Goal: Task Accomplishment & Management: Use online tool/utility

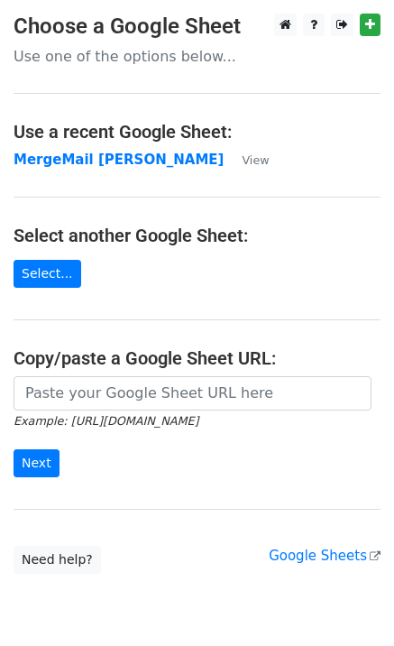
click at [71, 169] on td "MergeMail [PERSON_NAME]" at bounding box center [119, 160] width 210 height 21
click at [77, 163] on strong "MergeMail [PERSON_NAME]" at bounding box center [119, 159] width 210 height 16
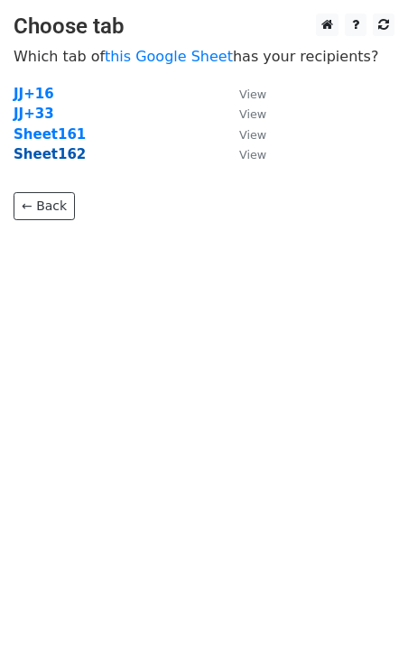
click at [26, 151] on strong "Sheet162" at bounding box center [50, 154] width 72 height 16
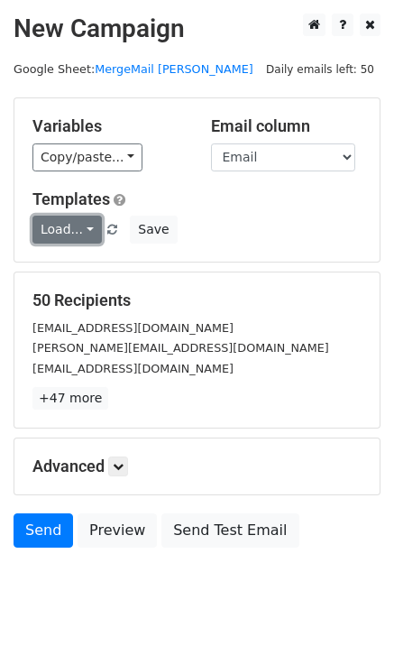
click at [61, 232] on link "Load..." at bounding box center [66, 229] width 69 height 28
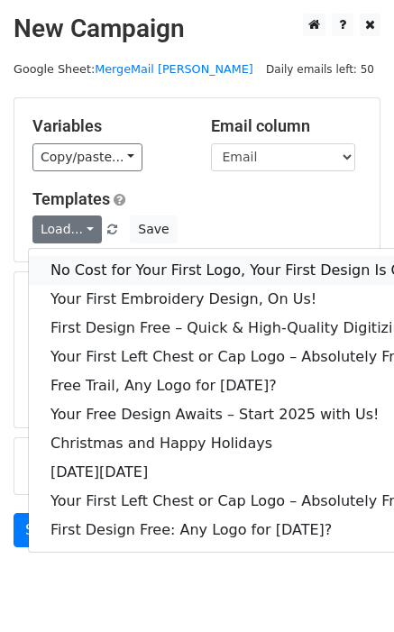
click at [85, 268] on link "No Cost for Your First Logo, Your First Design Is On Us!" at bounding box center [245, 270] width 433 height 29
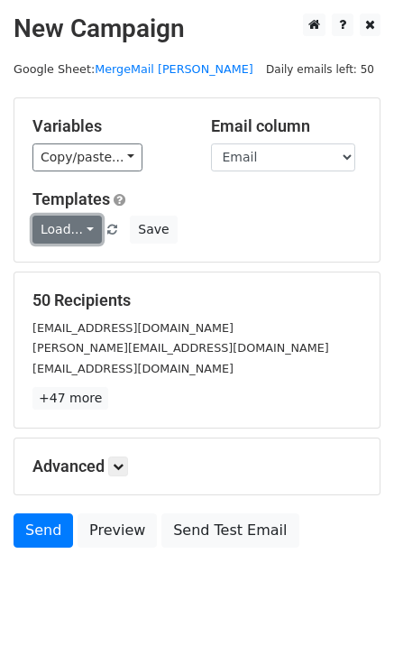
click at [77, 230] on link "Load..." at bounding box center [66, 229] width 69 height 28
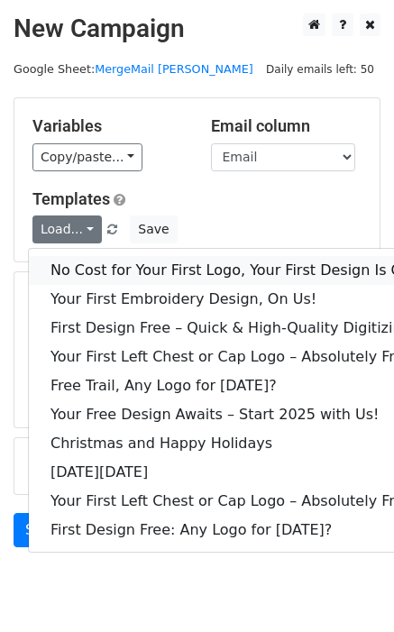
click at [110, 265] on link "No Cost for Your First Logo, Your First Design Is On Us!" at bounding box center [245, 270] width 433 height 29
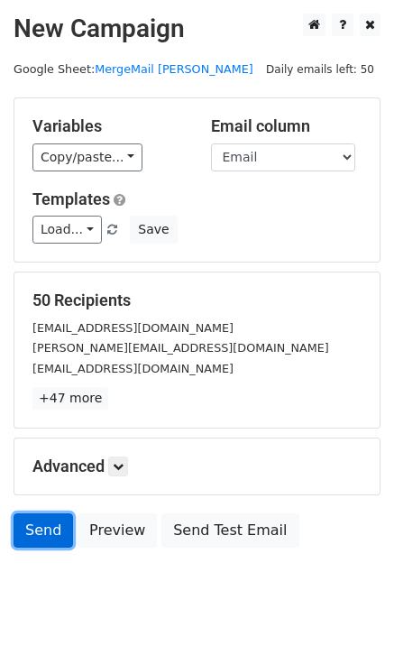
click at [34, 531] on link "Send" at bounding box center [44, 530] width 60 height 34
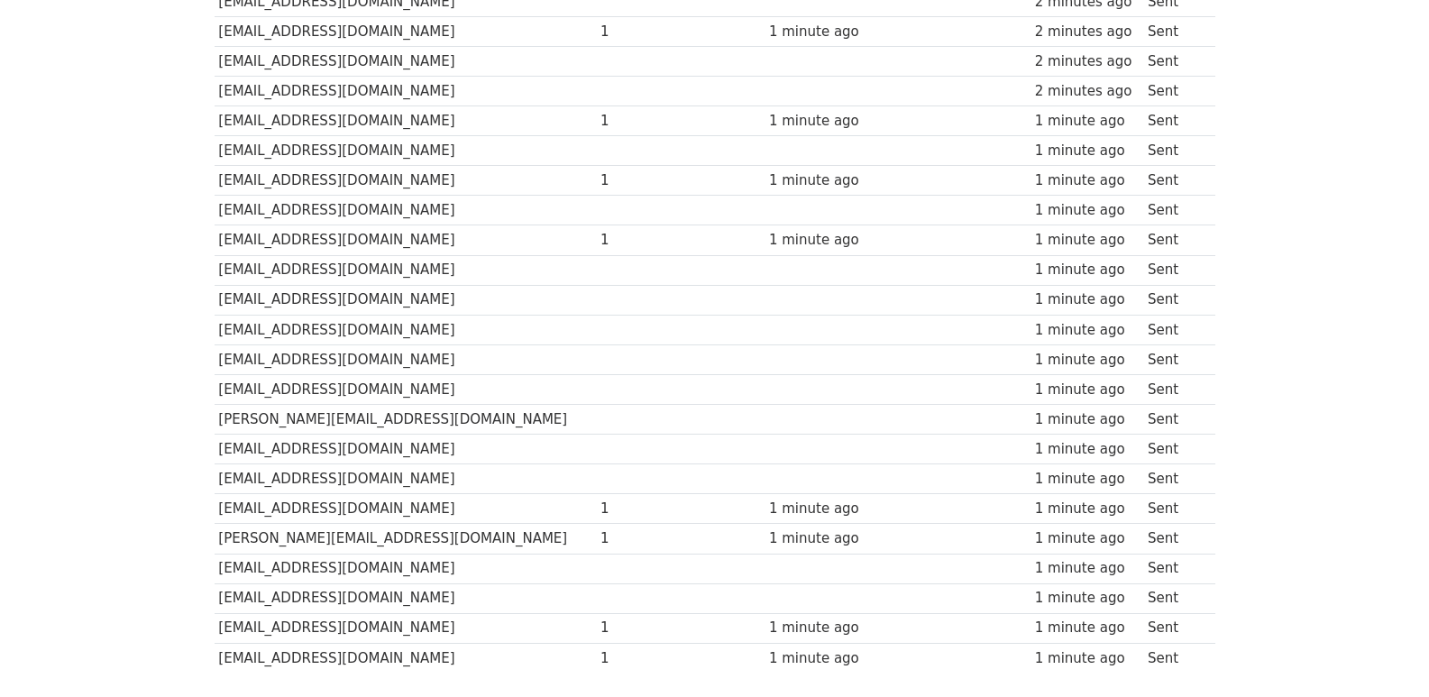
scroll to position [1202, 0]
